Goal: Task Accomplishment & Management: Manage account settings

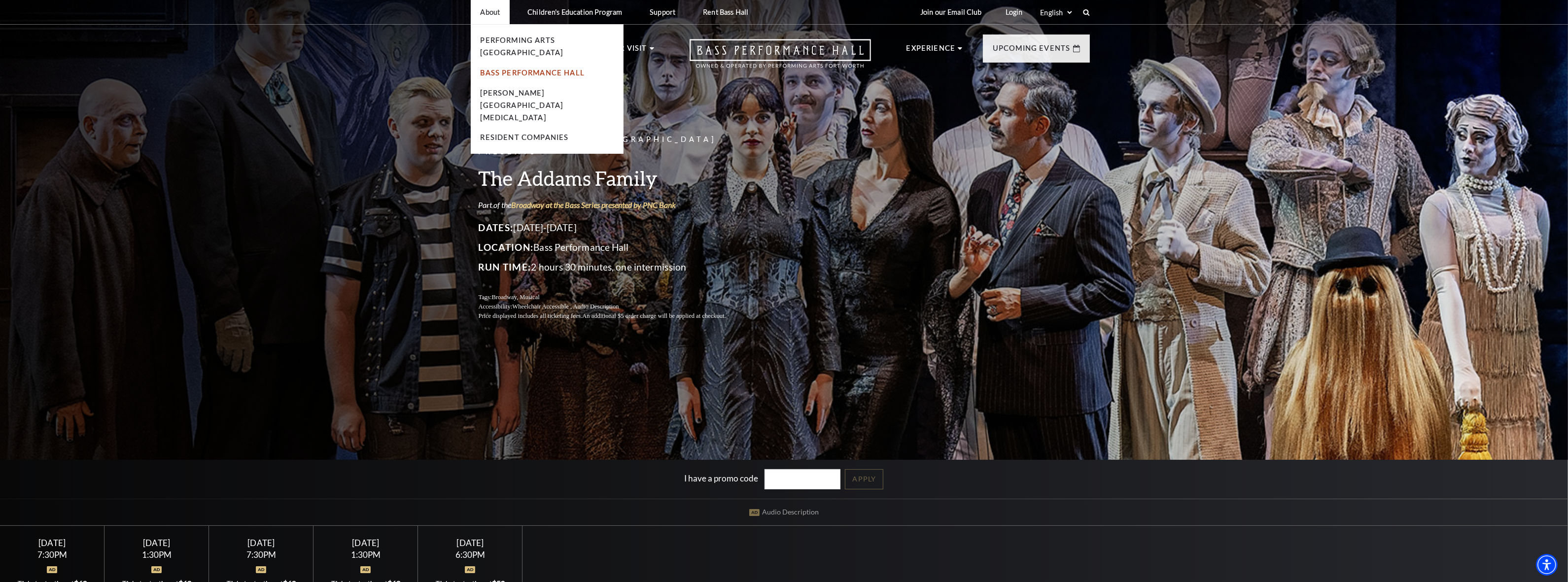
click at [509, 69] on link "Bass Performance Hall" at bounding box center [533, 73] width 105 height 9
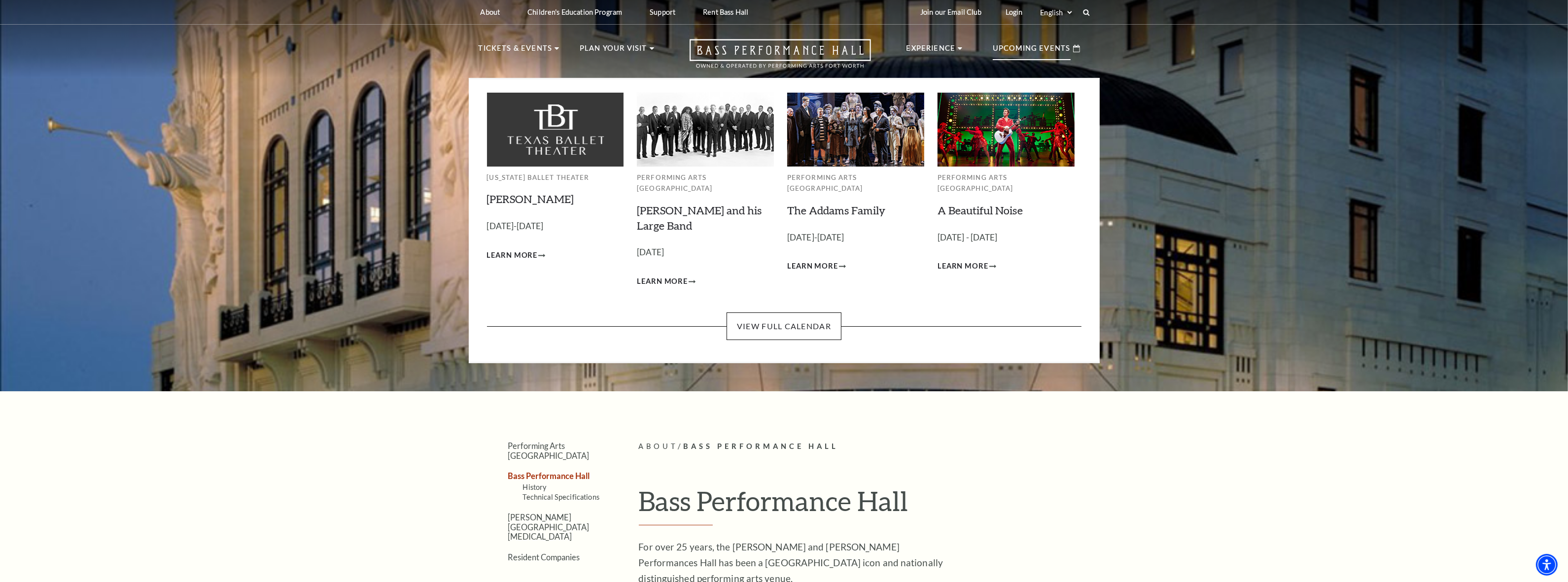
click at [1003, 51] on p "Upcoming Events" at bounding box center [1032, 51] width 78 height 18
click at [801, 313] on link "View Full Calendar" at bounding box center [784, 326] width 114 height 28
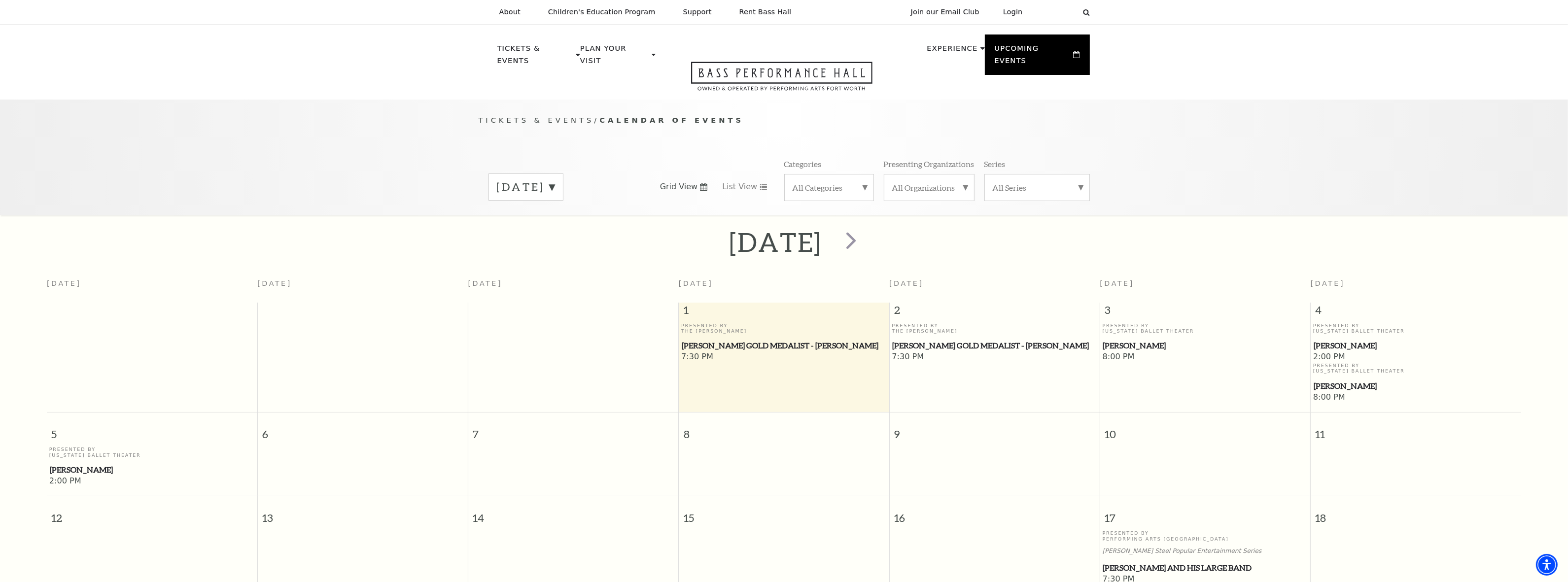
click at [555, 179] on label "October 2025" at bounding box center [526, 187] width 58 height 15
click at [555, 197] on label "November 2025" at bounding box center [526, 208] width 58 height 21
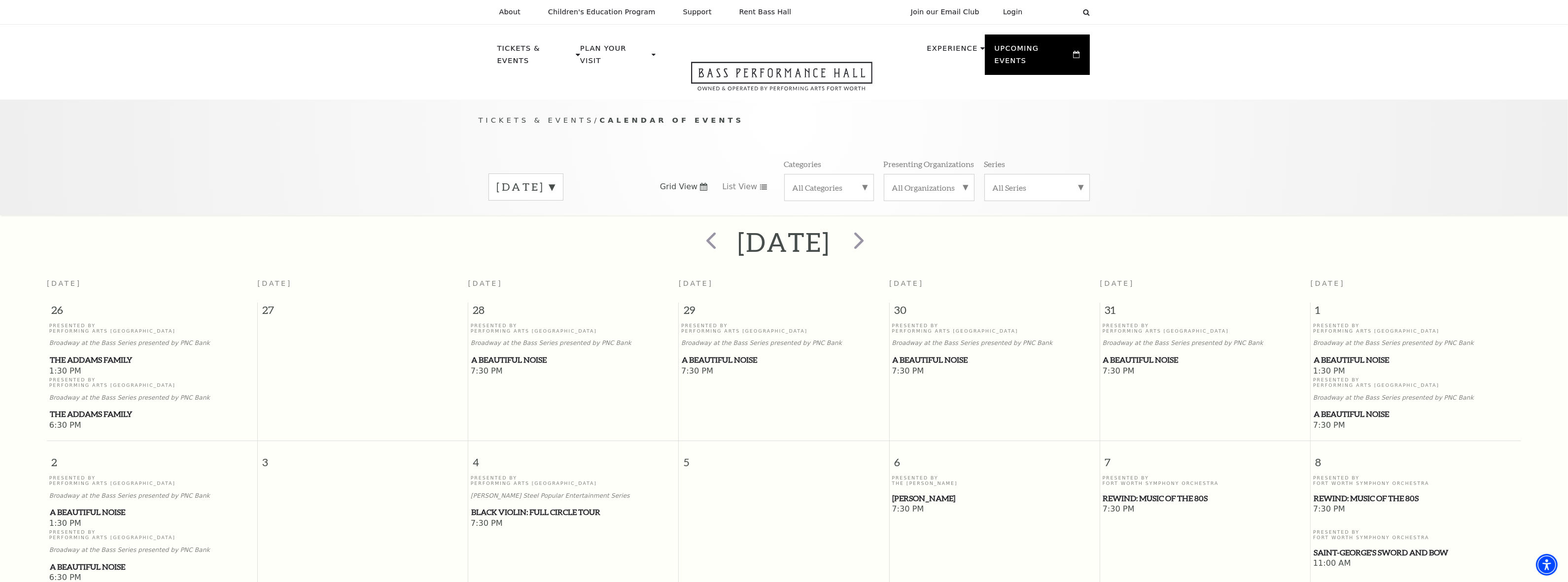
scroll to position [123, 0]
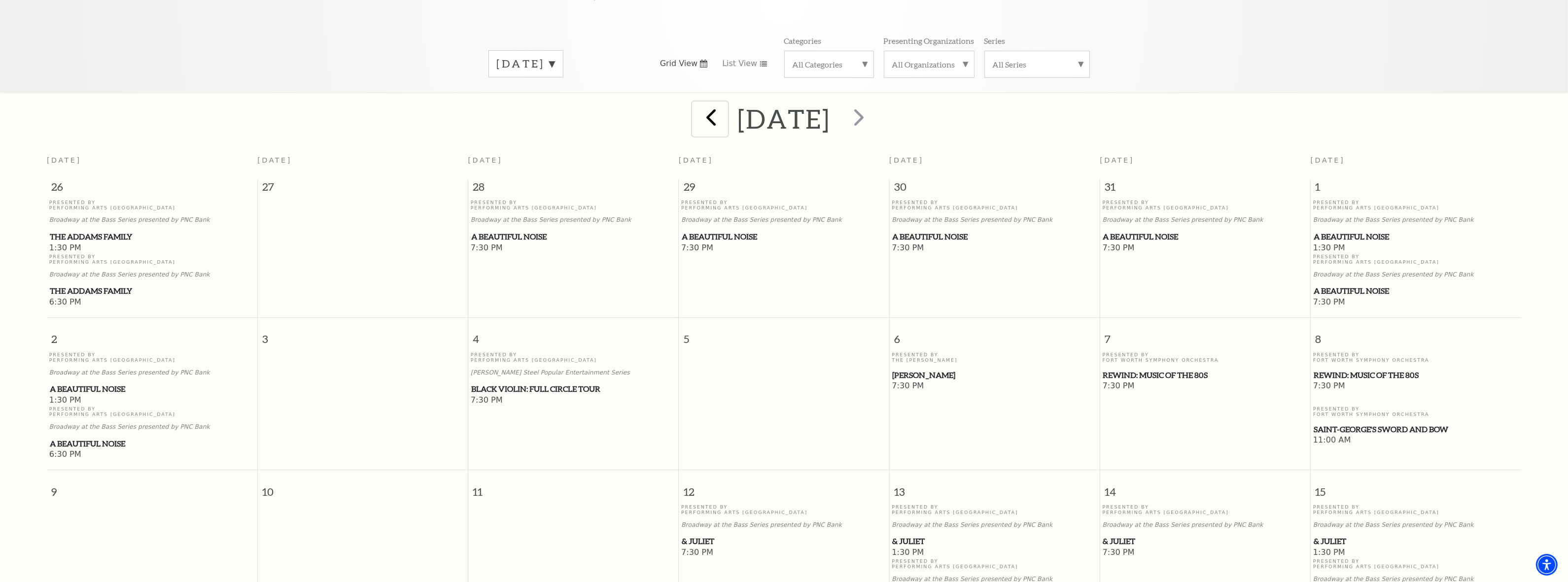
click at [697, 103] on span "prev" at bounding box center [711, 116] width 28 height 28
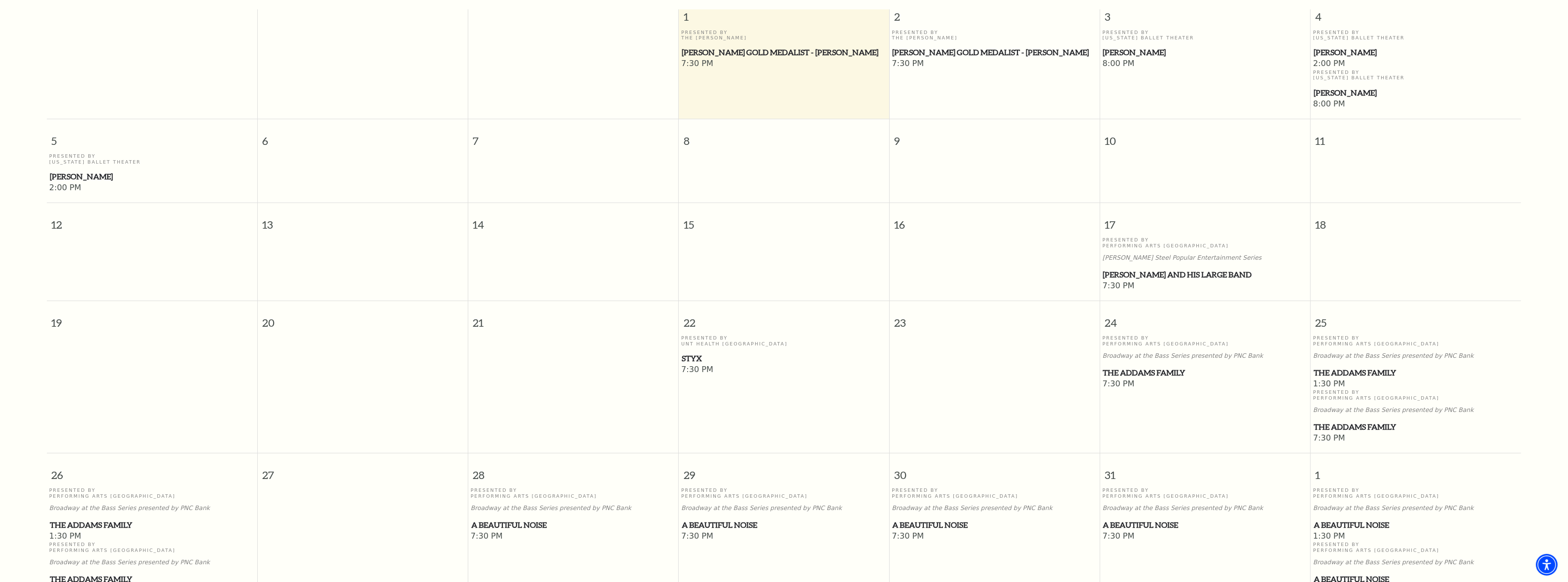
scroll to position [333, 0]
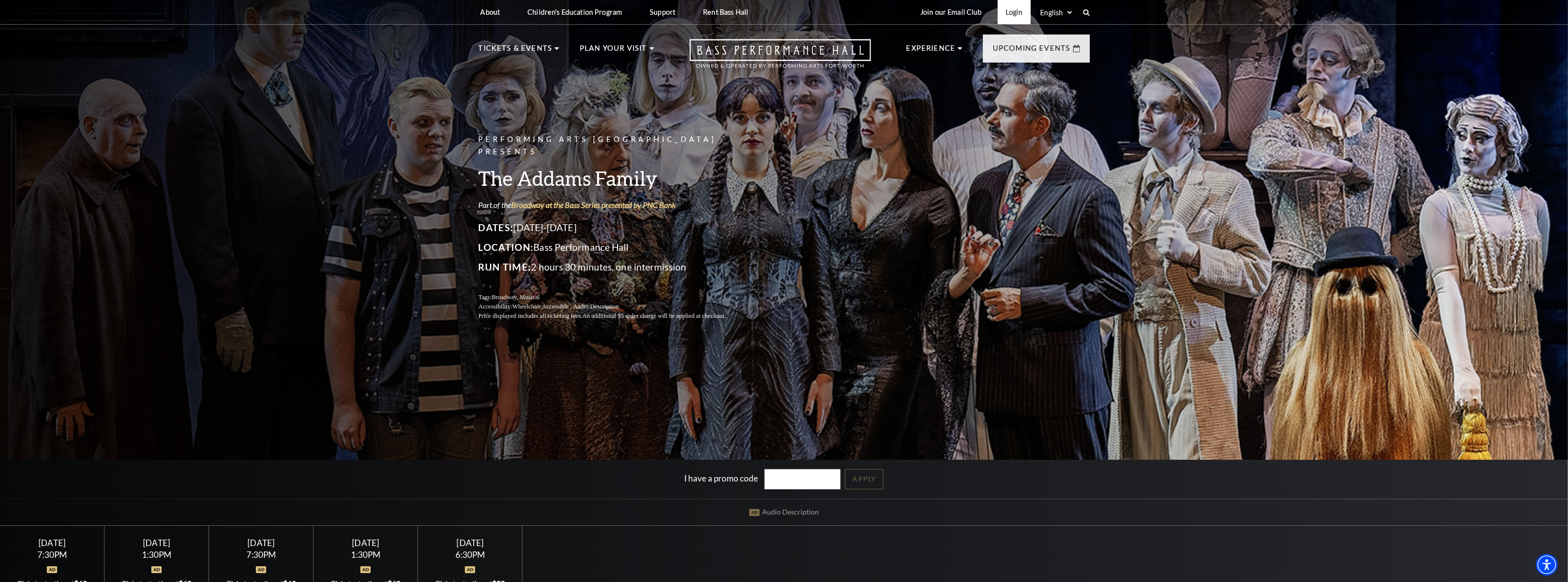
click at [1011, 3] on link "Login" at bounding box center [1014, 11] width 33 height 24
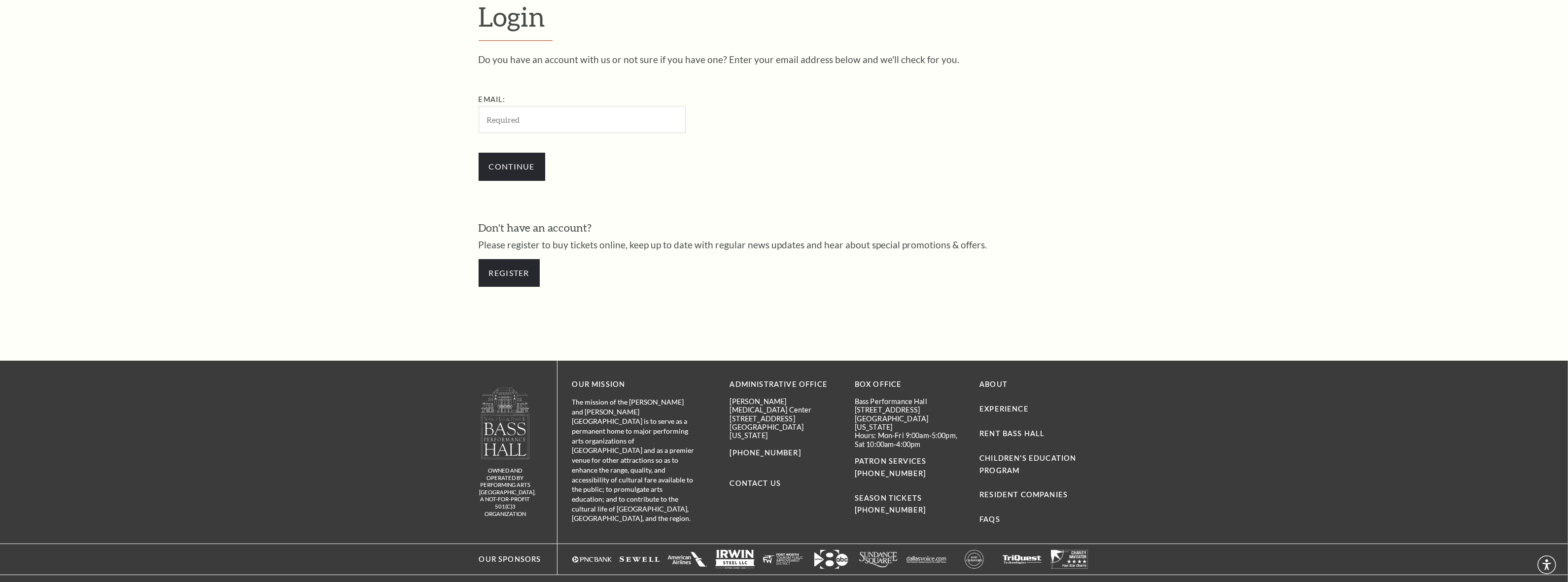
scroll to position [453, 0]
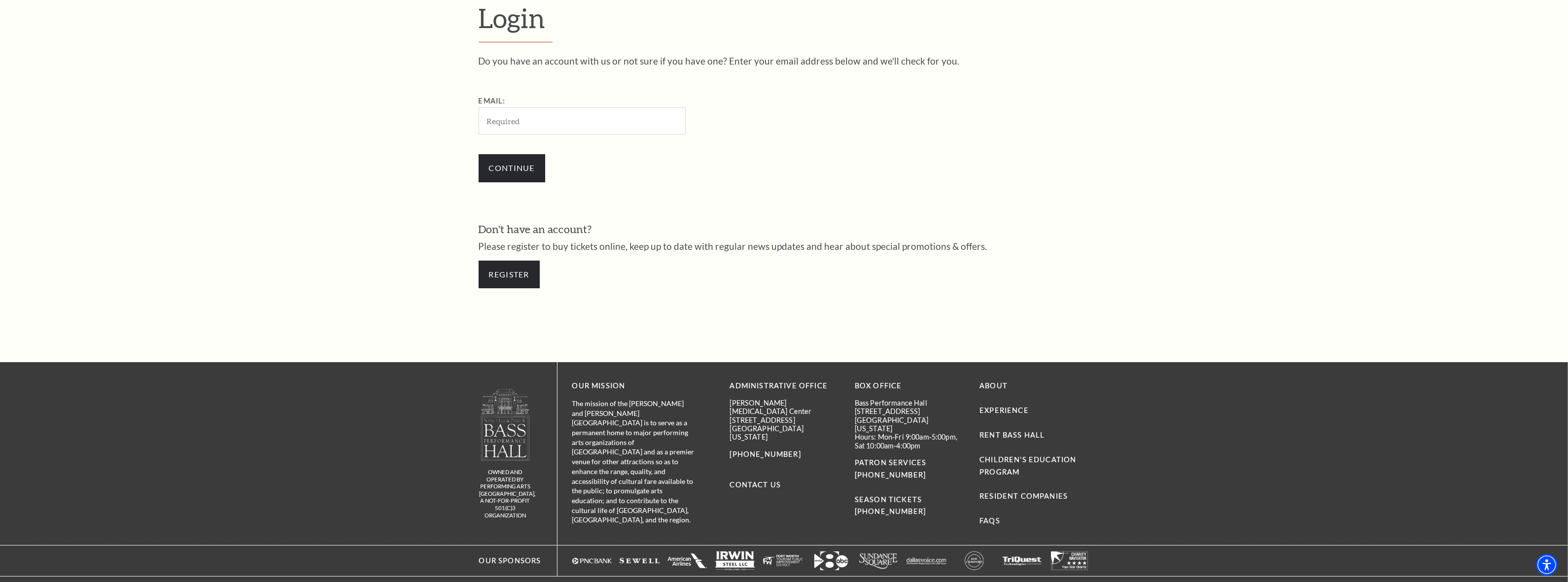
click at [561, 123] on input "Email:" at bounding box center [582, 121] width 207 height 27
type input "manny_m13@hotmail.com"
click at [536, 169] on input "Continue" at bounding box center [512, 168] width 67 height 28
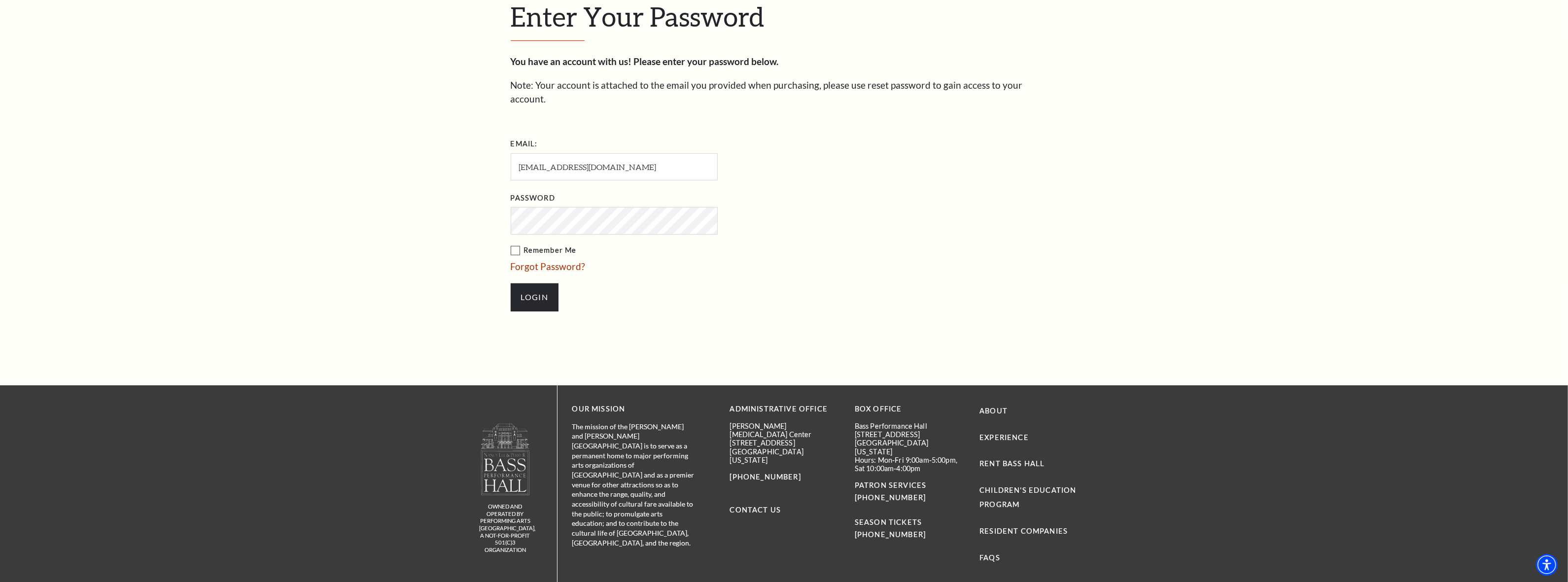
scroll to position [463, 0]
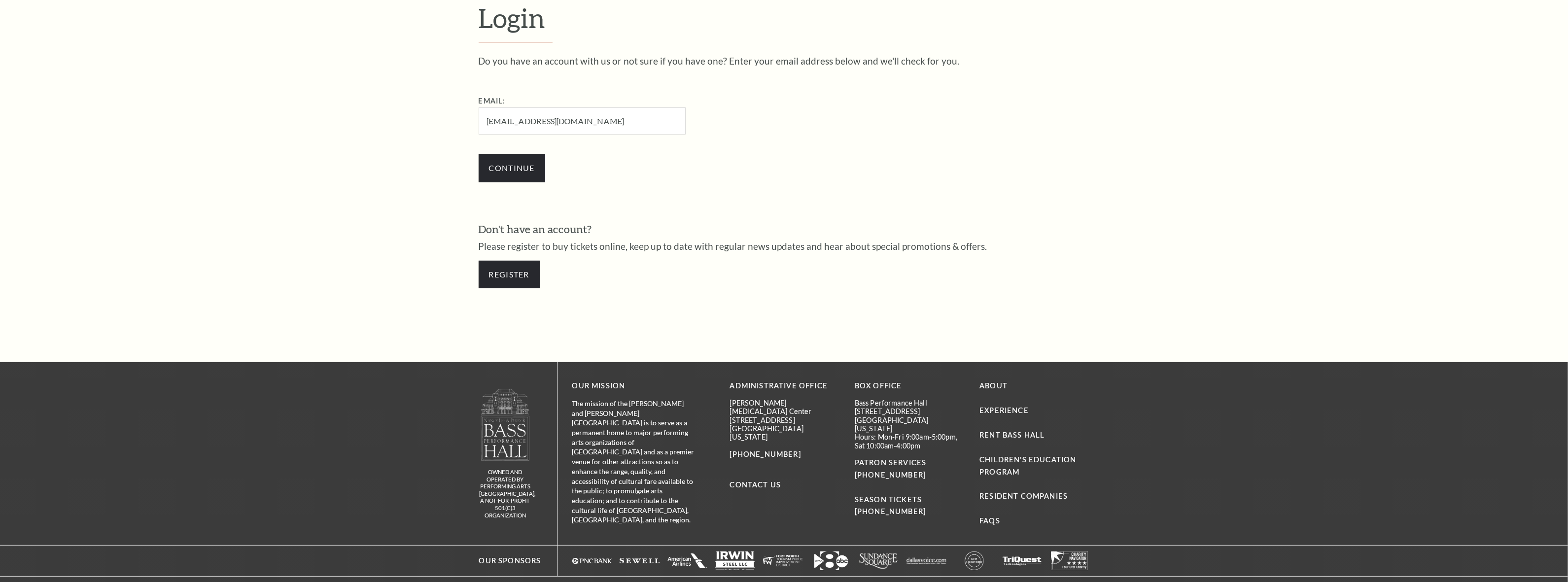
scroll to position [455, 0]
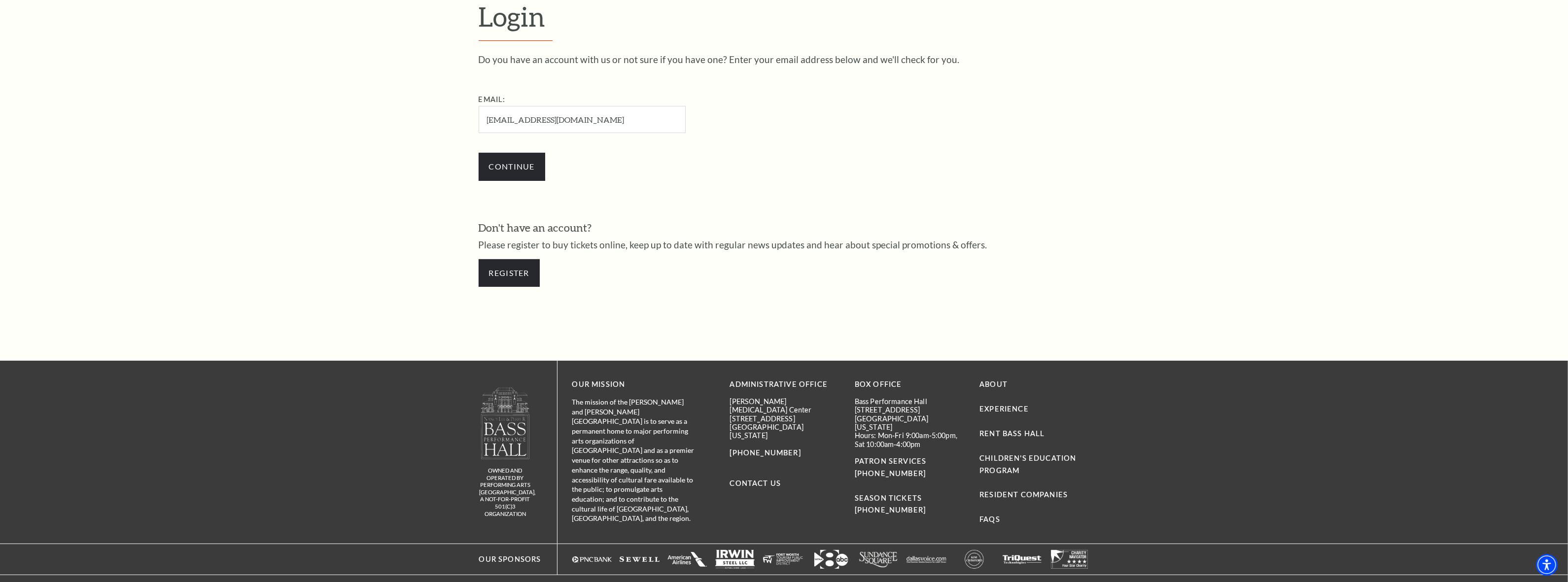
drag, startPoint x: 614, startPoint y: 121, endPoint x: 317, endPoint y: 127, distance: 297.1
click at [317, 127] on form "Login Do you have an account with us or not sure if you have one? Enter your em…" at bounding box center [784, 148] width 1568 height 425
type input "[PERSON_NAME][EMAIL_ADDRESS][PERSON_NAME][DOMAIN_NAME]"
click at [526, 156] on input "Continue" at bounding box center [512, 166] width 67 height 28
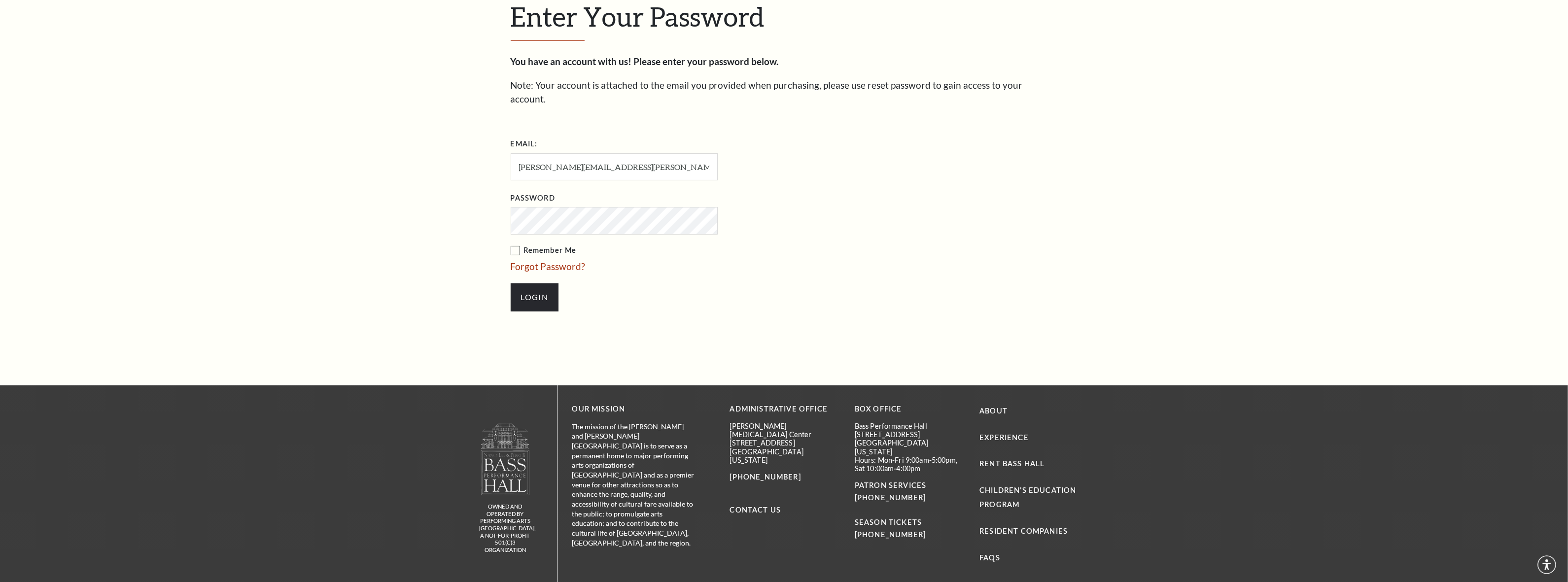
scroll to position [463, 0]
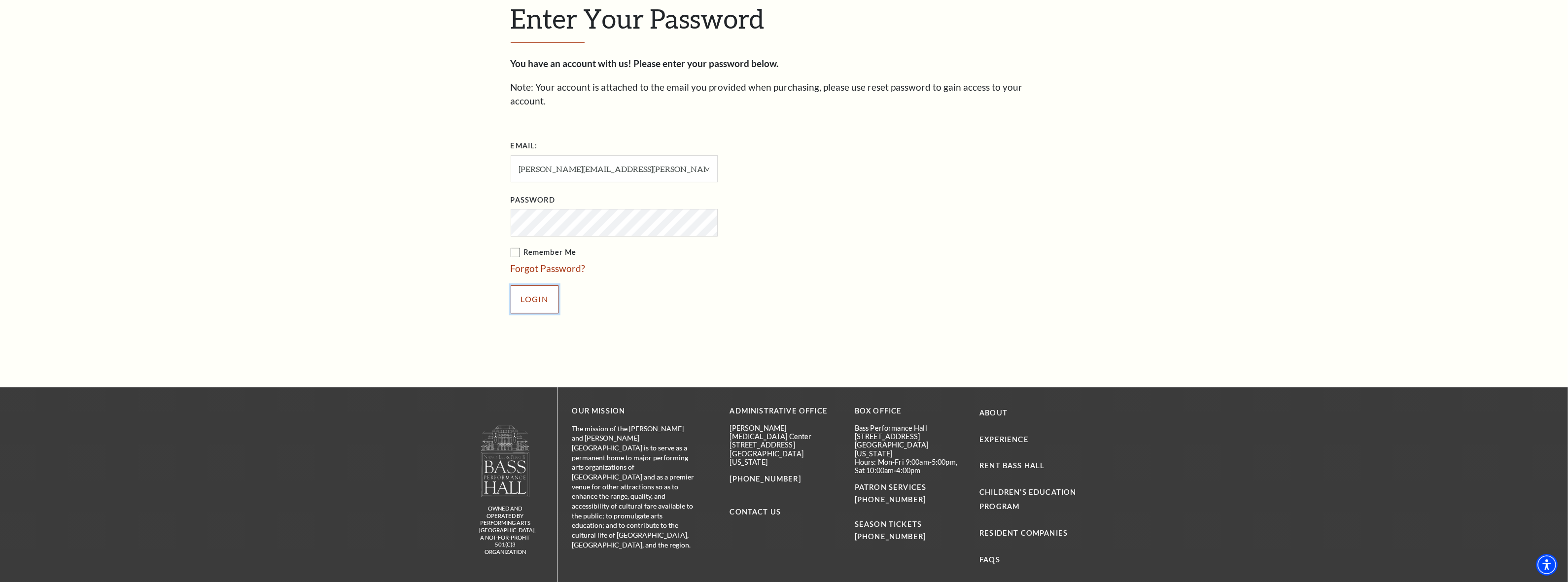
click at [526, 285] on input "Login" at bounding box center [534, 299] width 48 height 28
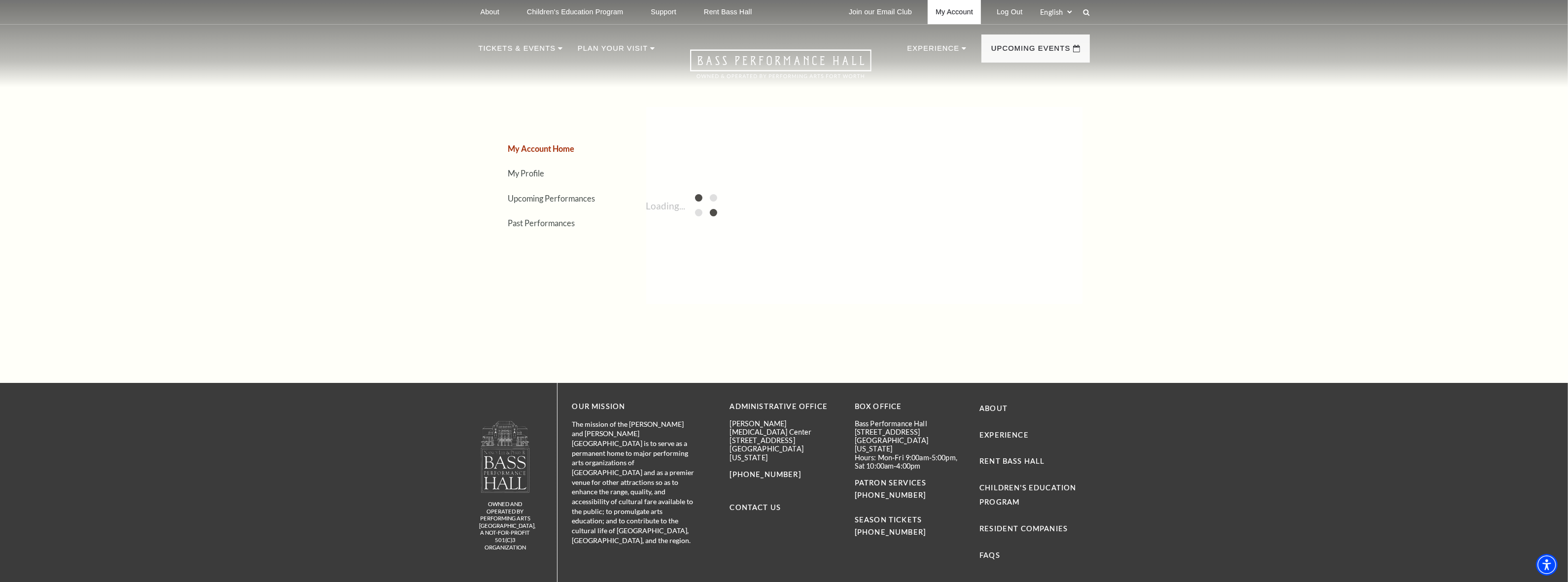
click at [967, 7] on link "My Account" at bounding box center [955, 11] width 53 height 24
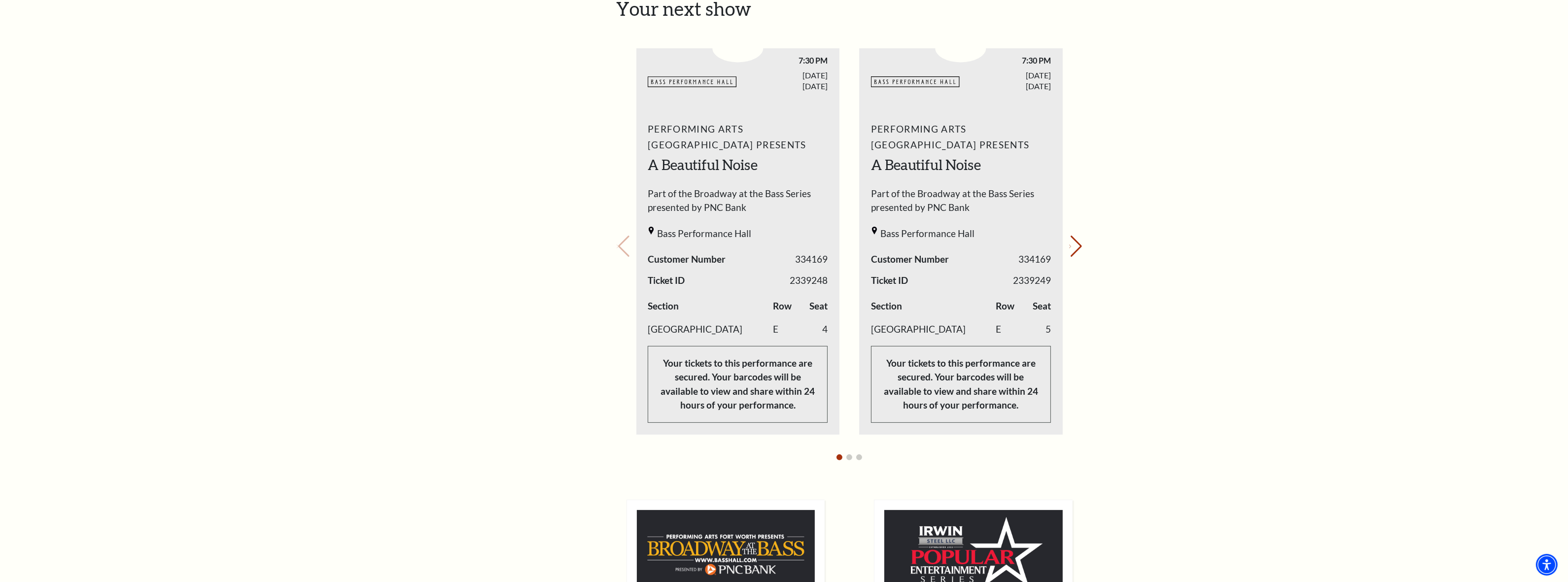
scroll to position [370, 0]
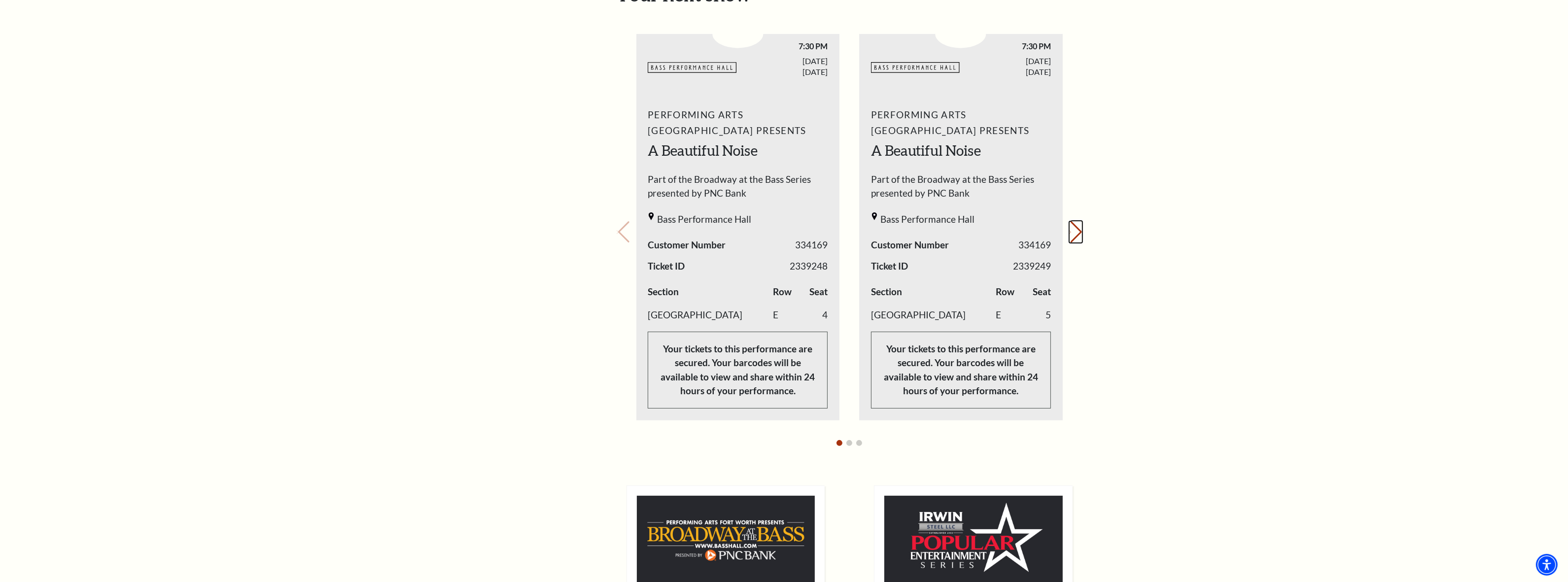
click at [1080, 233] on button "Next slide." at bounding box center [1076, 232] width 13 height 22
click at [1080, 233] on div "Your next show Previous slide. Next slide." at bounding box center [849, 218] width 465 height 470
click at [626, 239] on button "Previous slide." at bounding box center [623, 232] width 13 height 22
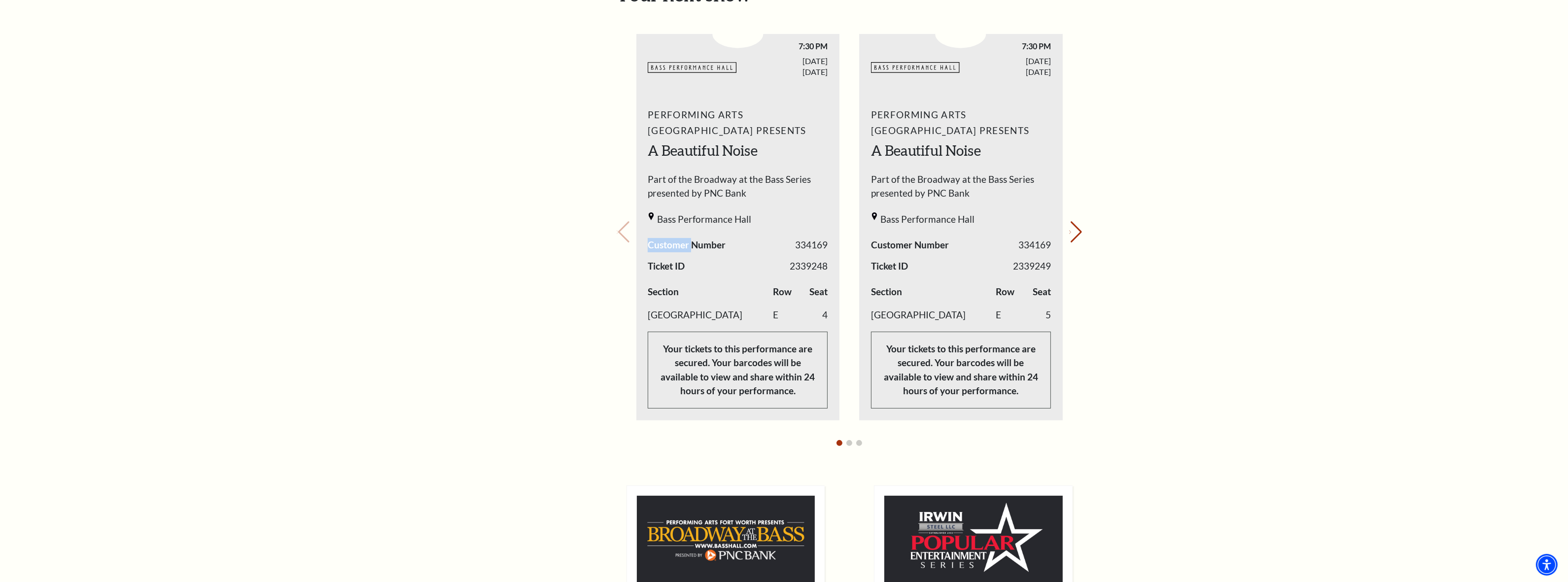
click at [626, 239] on div "Your next show Previous slide. Next slide." at bounding box center [849, 218] width 465 height 470
click at [1076, 239] on button "Next slide." at bounding box center [1076, 232] width 13 height 22
click at [1075, 239] on button "Next slide." at bounding box center [1076, 232] width 13 height 22
click at [629, 223] on button "Previous slide." at bounding box center [623, 232] width 13 height 22
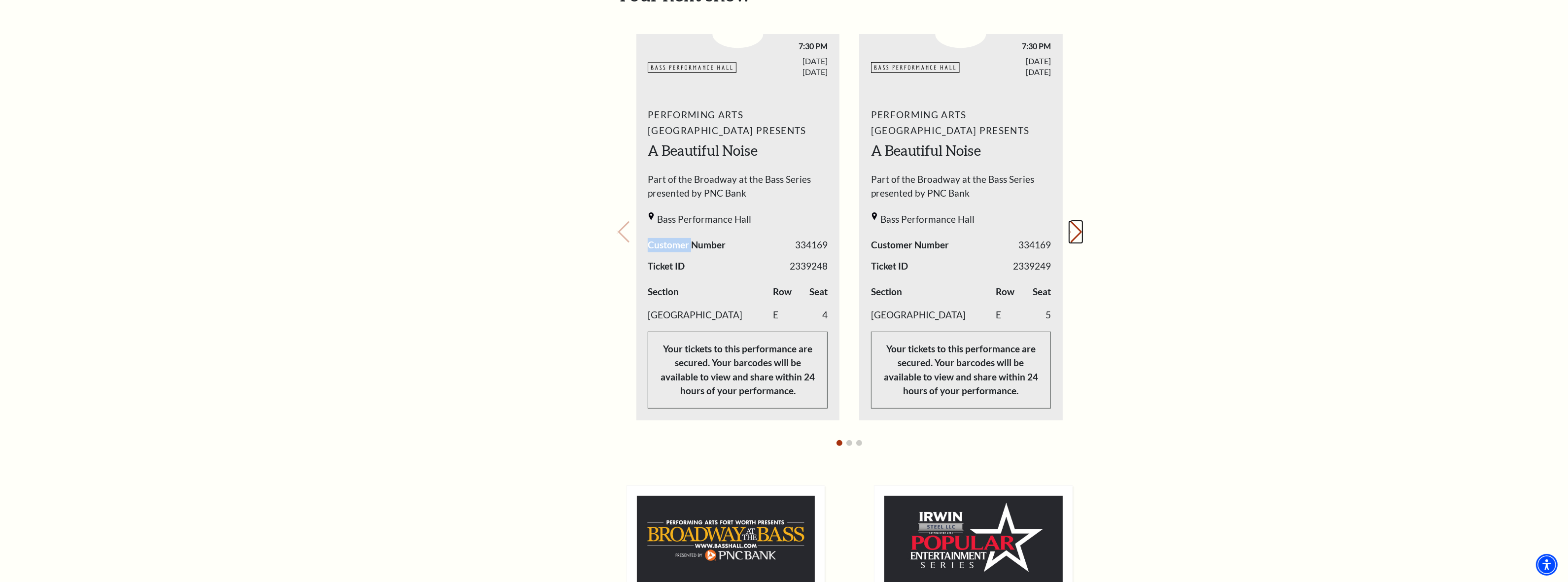
click at [1072, 233] on button "Next slide." at bounding box center [1076, 232] width 13 height 22
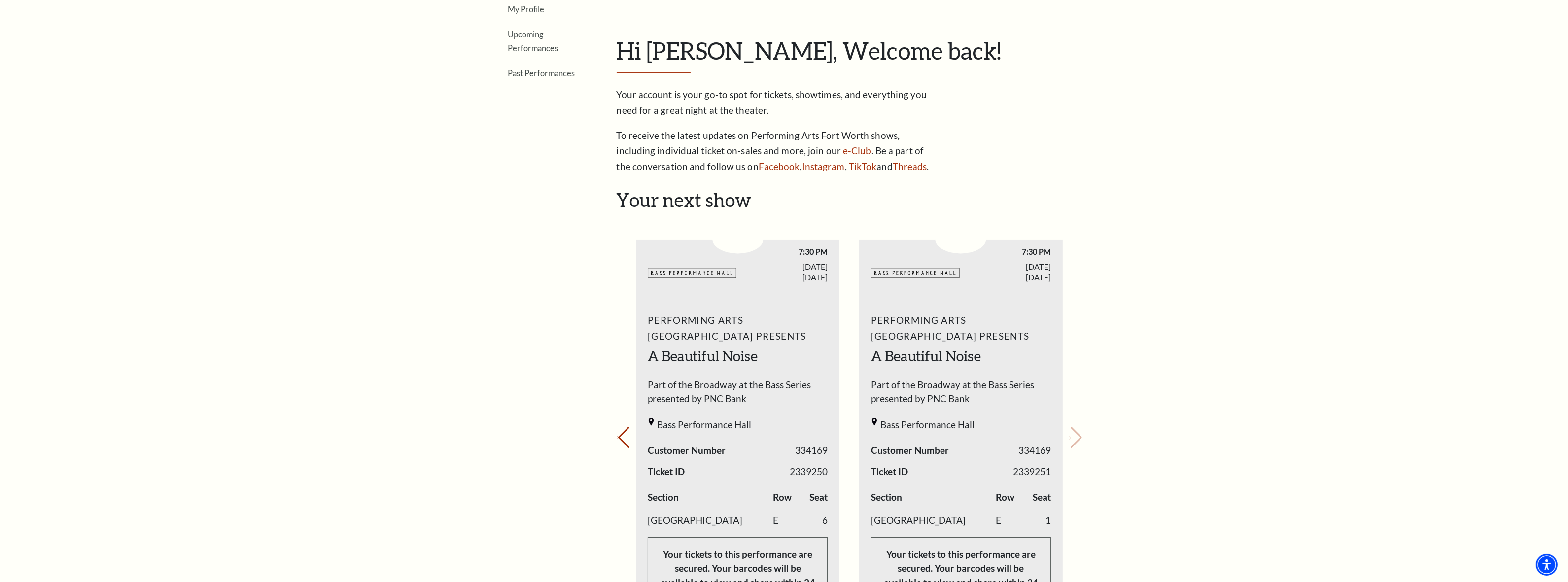
scroll to position [0, 0]
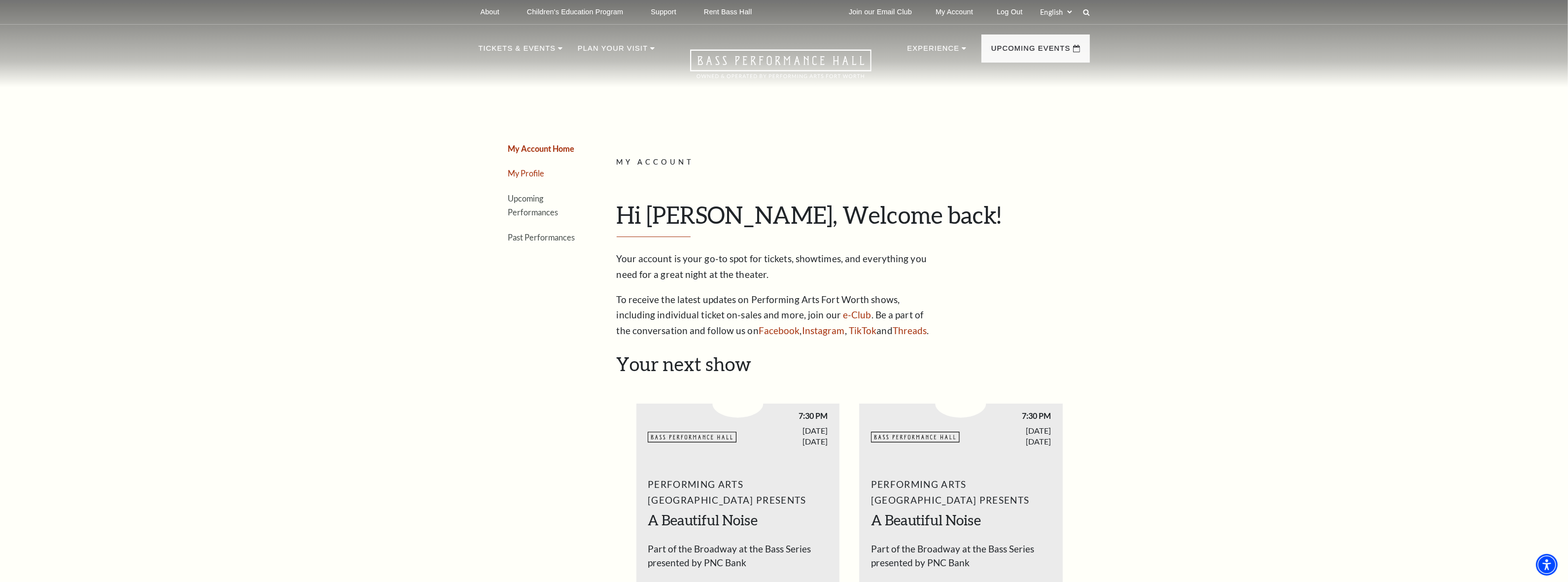
click at [527, 178] on link "My Profile" at bounding box center [526, 174] width 36 height 10
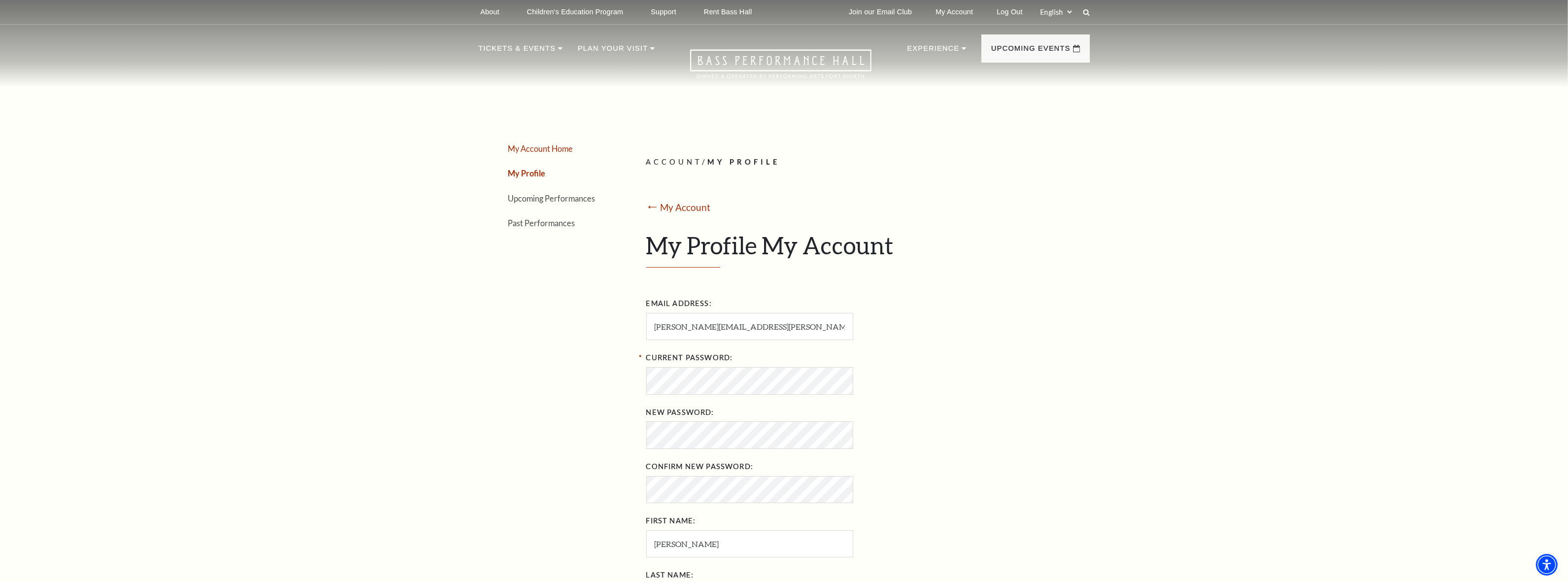
click at [533, 154] on link "My Account Home" at bounding box center [541, 149] width 65 height 10
